Goal: Task Accomplishment & Management: Complete application form

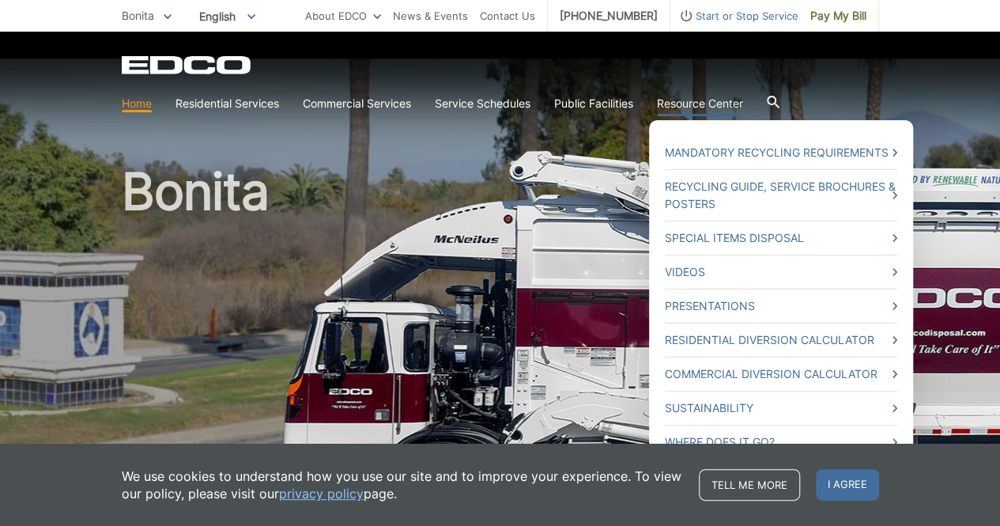
scroll to position [79, 0]
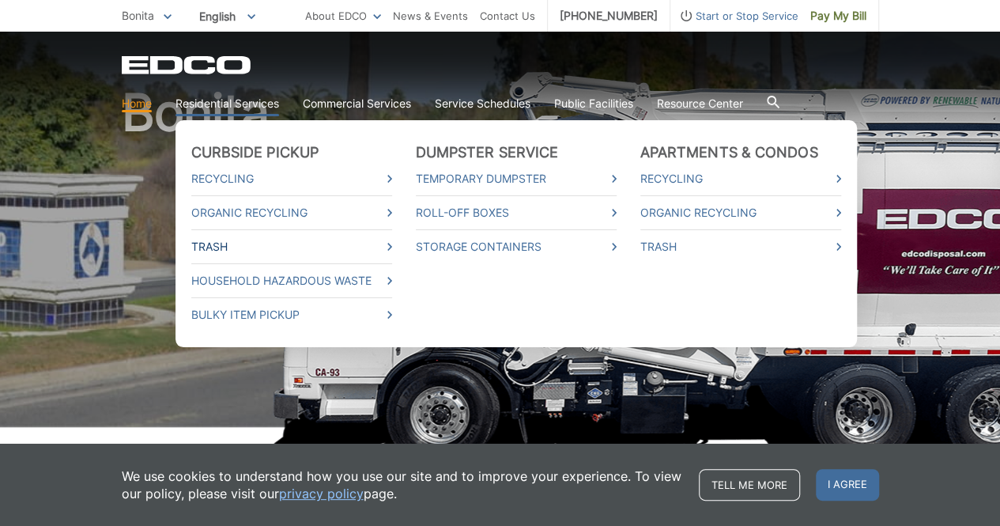
click at [213, 241] on link "Trash" at bounding box center [291, 246] width 201 height 17
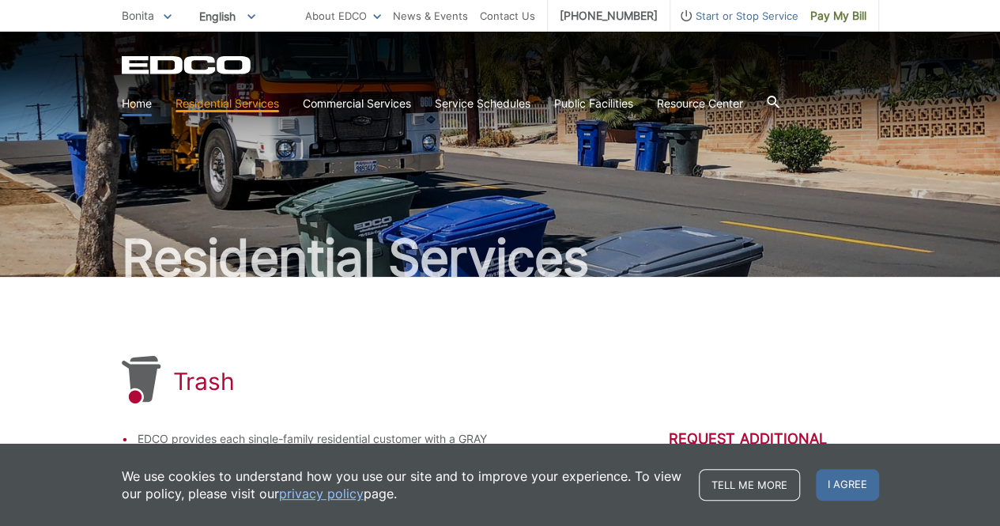
click at [128, 107] on link "Home" at bounding box center [137, 103] width 30 height 17
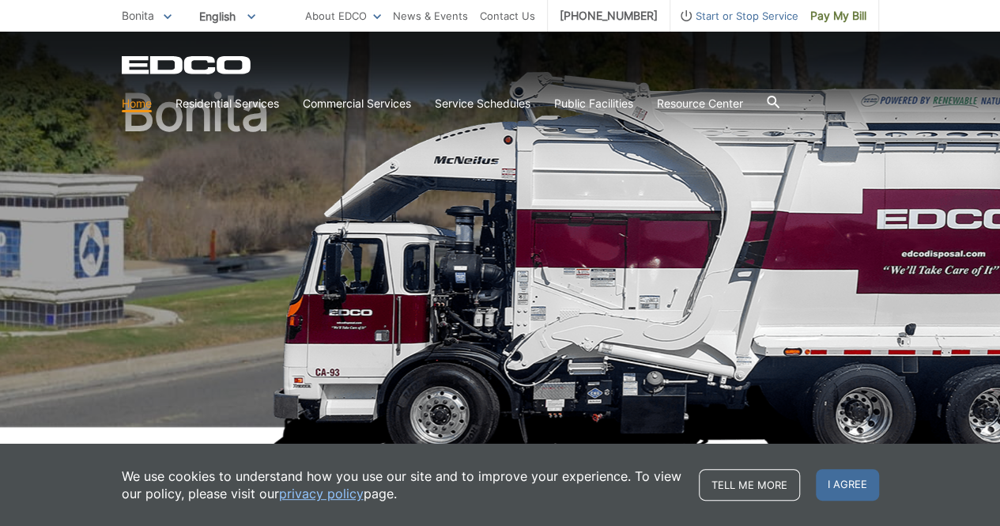
scroll to position [158, 0]
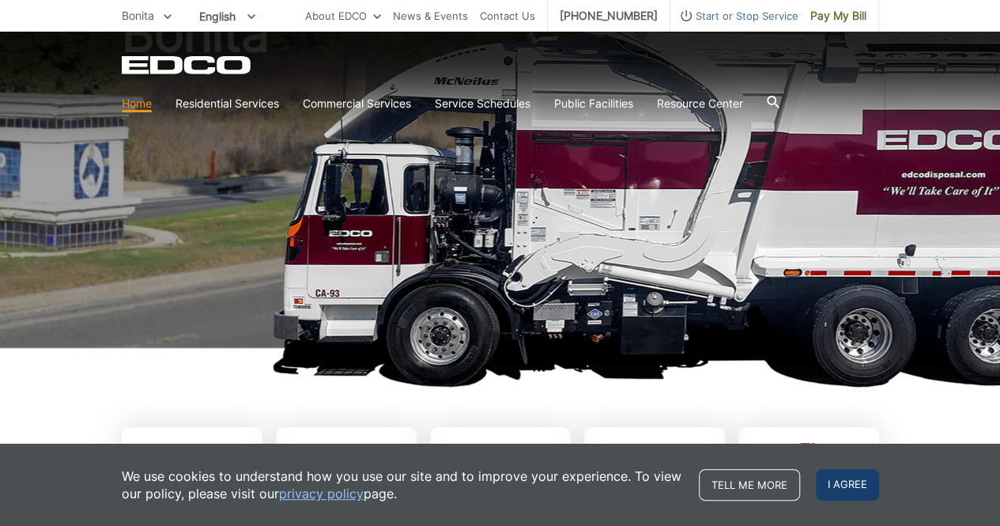
click at [842, 484] on span "I agree" at bounding box center [847, 485] width 63 height 32
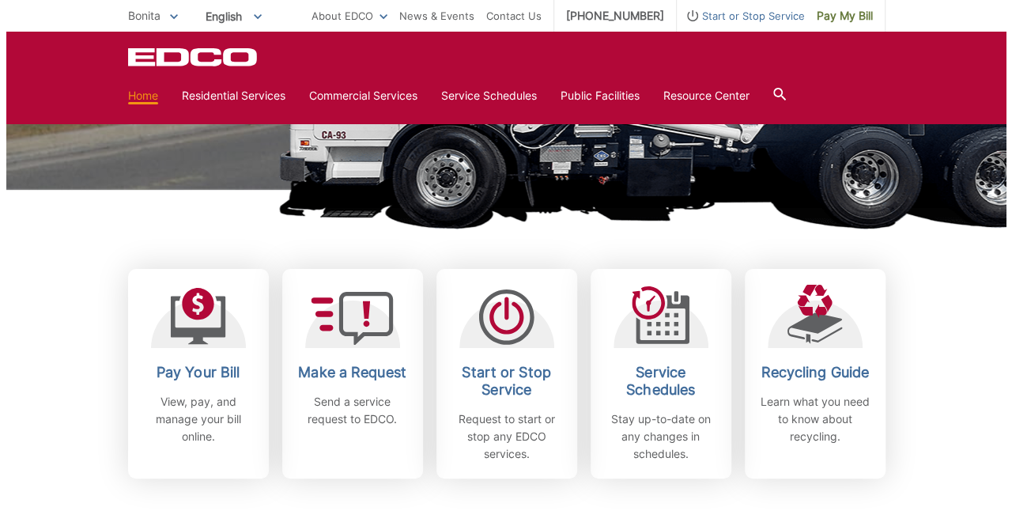
scroll to position [395, 0]
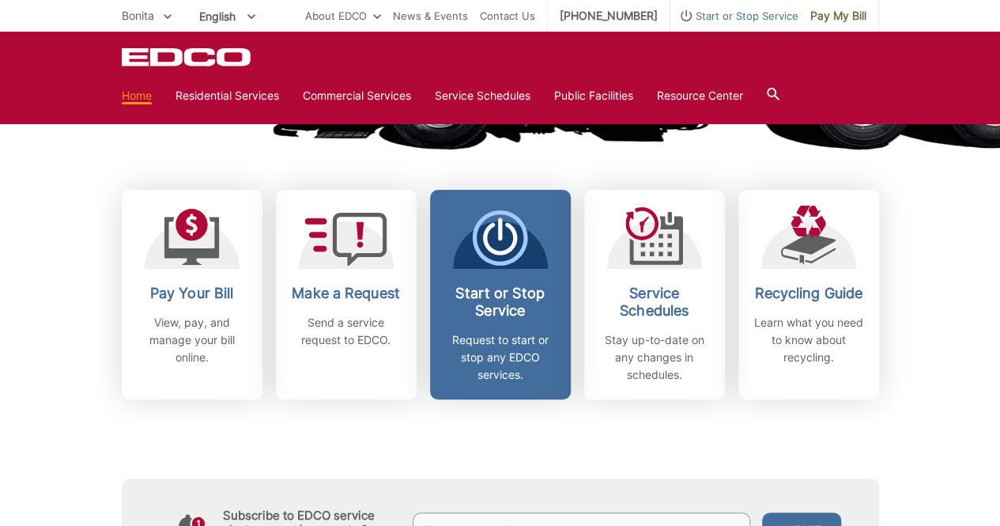
click at [512, 344] on p "Request to start or stop any EDCO services." at bounding box center [500, 357] width 117 height 52
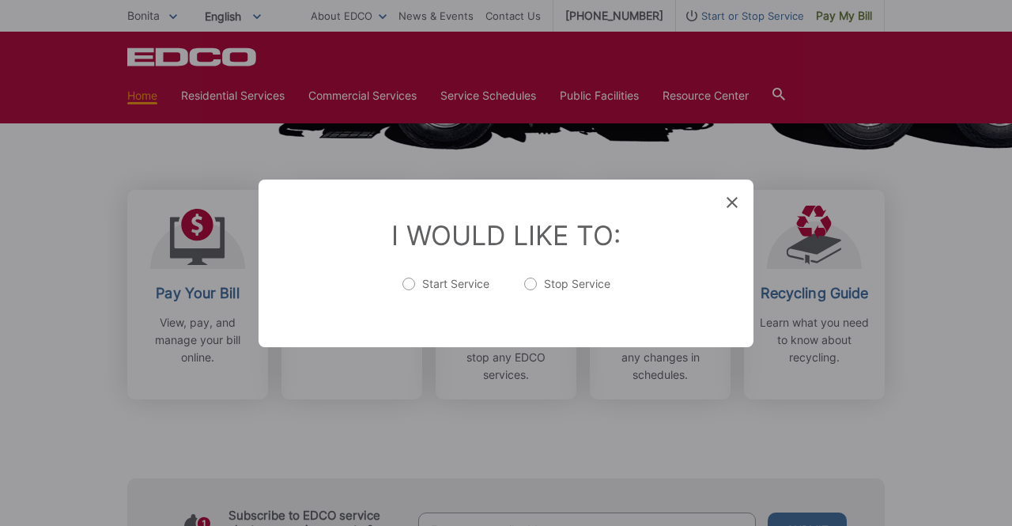
click at [408, 283] on label "Start Service" at bounding box center [445, 292] width 87 height 32
radio input "true"
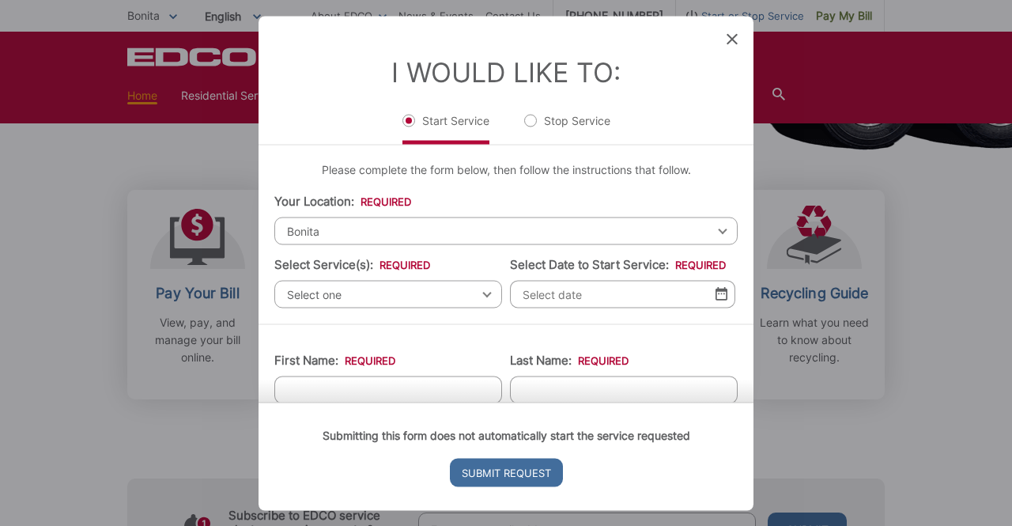
click at [390, 296] on span "Select one" at bounding box center [388, 294] width 228 height 28
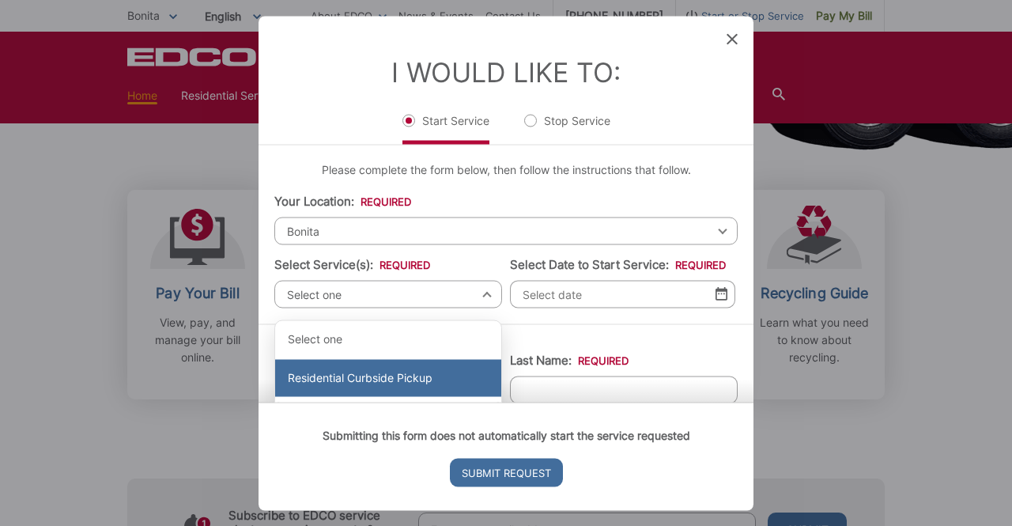
click at [351, 371] on div "Residential Curbside Pickup" at bounding box center [388, 378] width 226 height 38
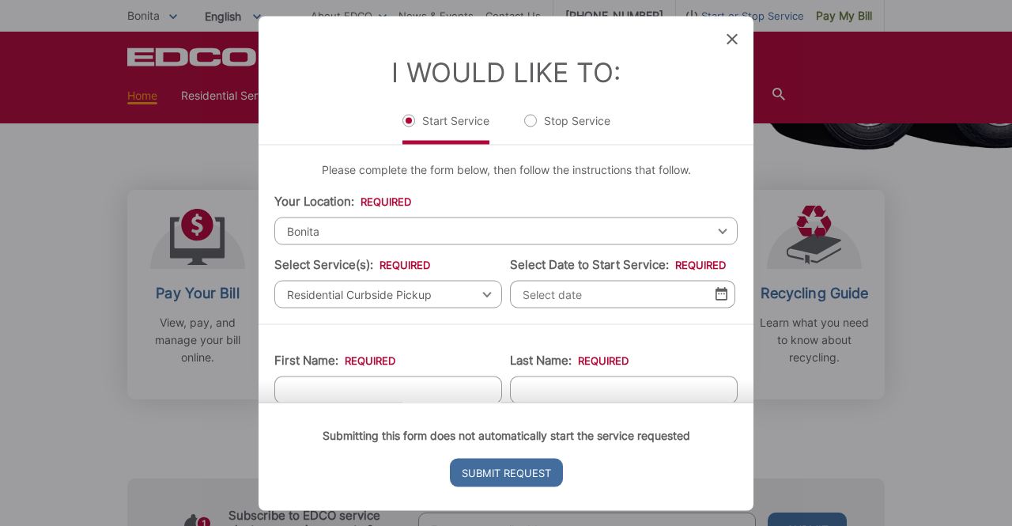
click at [535, 291] on input "Select Date to Start Service: *" at bounding box center [622, 294] width 225 height 28
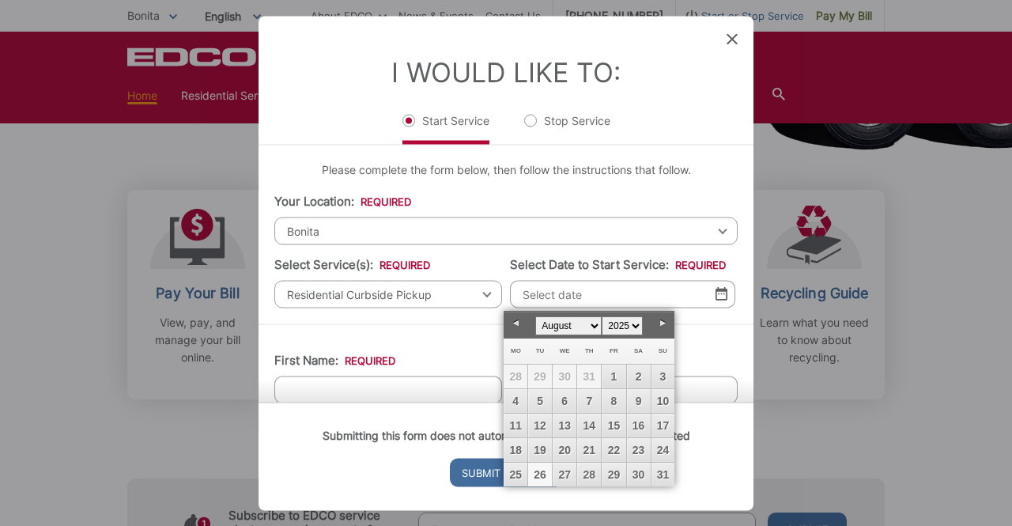
click at [661, 323] on link "Next" at bounding box center [662, 323] width 24 height 24
click at [539, 403] on link "9" at bounding box center [540, 401] width 24 height 24
type input "[DATE]"
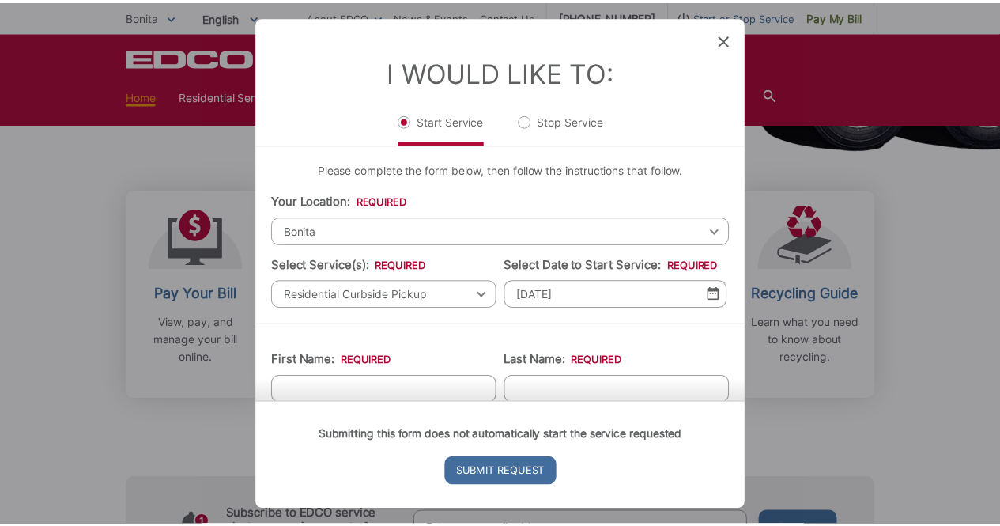
scroll to position [79, 0]
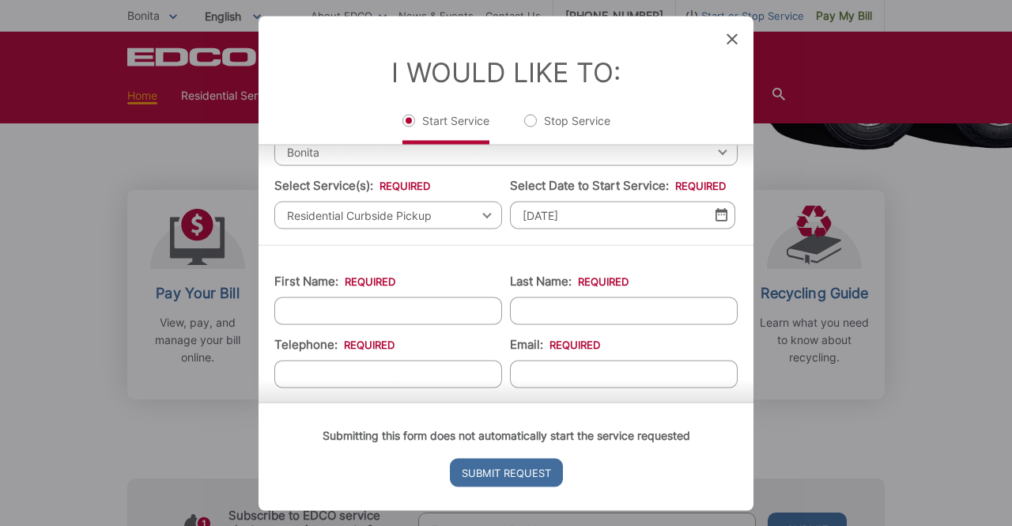
click at [384, 314] on input "First Name: *" at bounding box center [388, 310] width 228 height 28
type input "[PERSON_NAME]"
type input "[PHONE_NUMBER]"
type input "[PERSON_NAME]@"
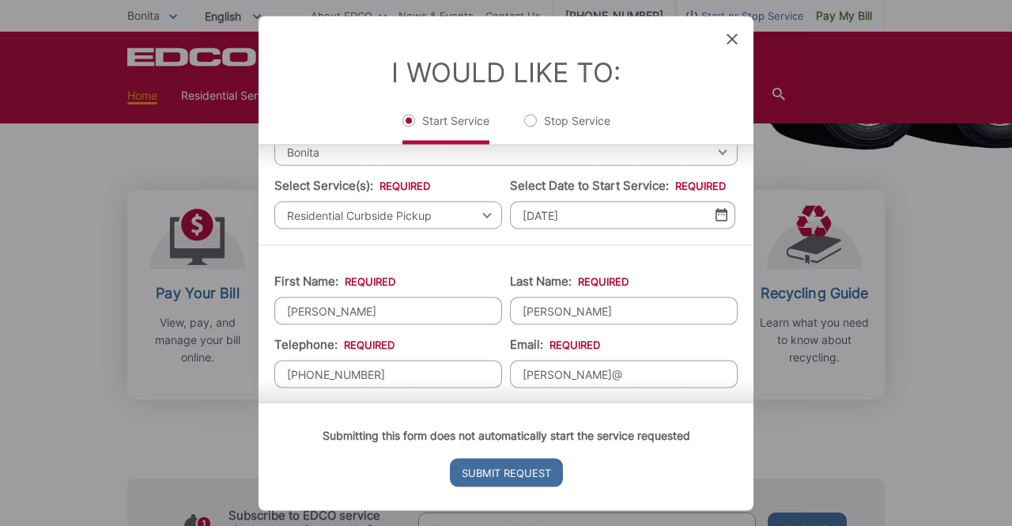
click at [976, 157] on div "Entry Status None In Progress Completed None None In Progress Completed I Would…" at bounding box center [506, 263] width 1012 height 526
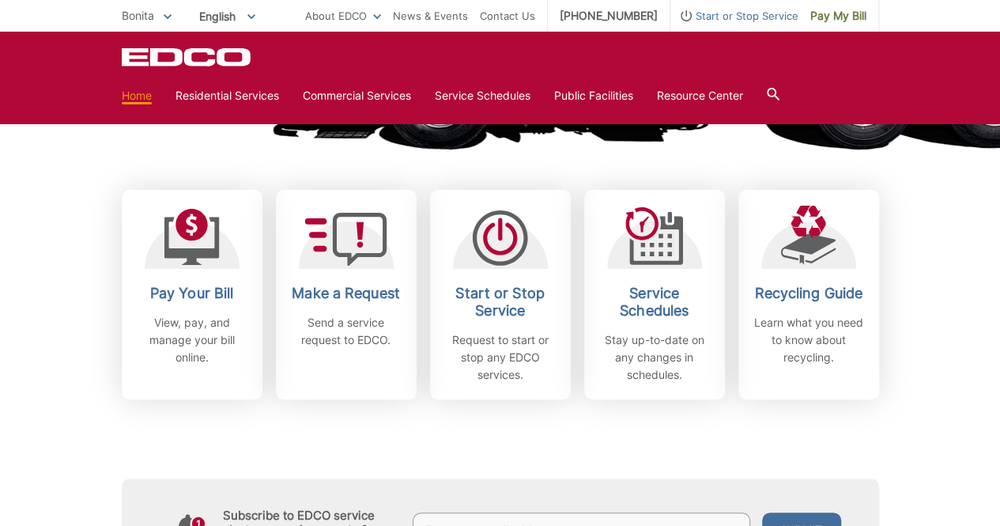
click at [729, 21] on span "Start or Stop Service" at bounding box center [734, 15] width 128 height 17
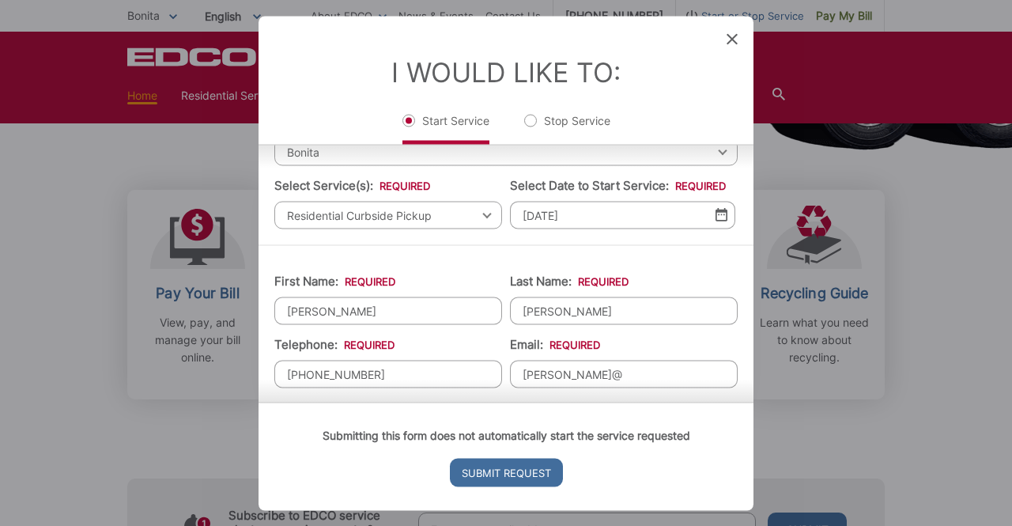
click at [616, 13] on div "Entry Status None In Progress Completed None None In Progress Completed I Would…" at bounding box center [506, 263] width 1012 height 526
